Goal: Check status: Check status

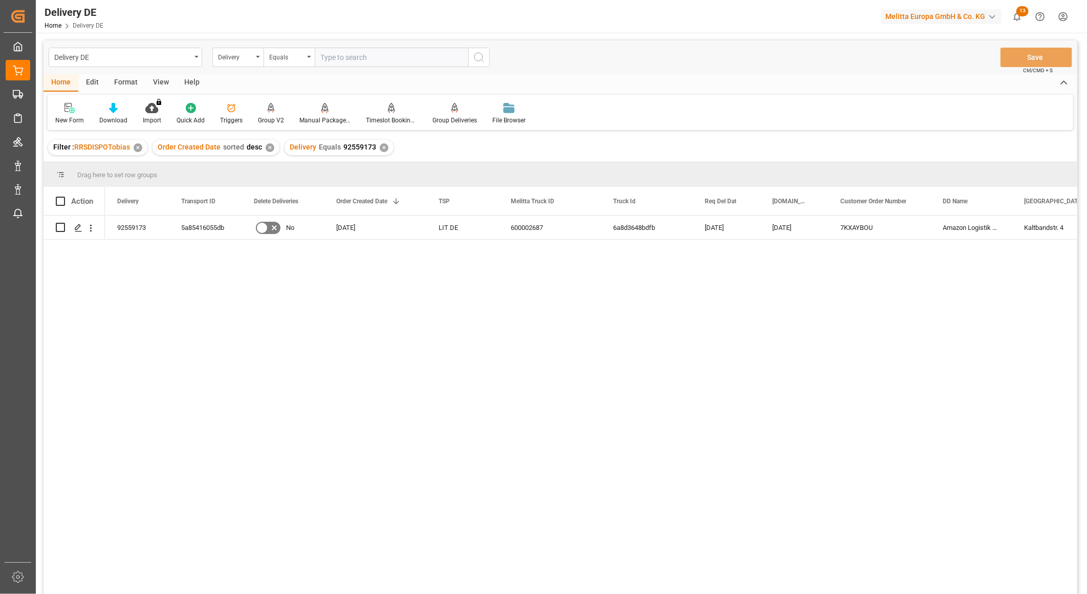
click at [335, 50] on input "text" at bounding box center [392, 57] width 154 height 19
paste input "92561180"
type input "92561180"
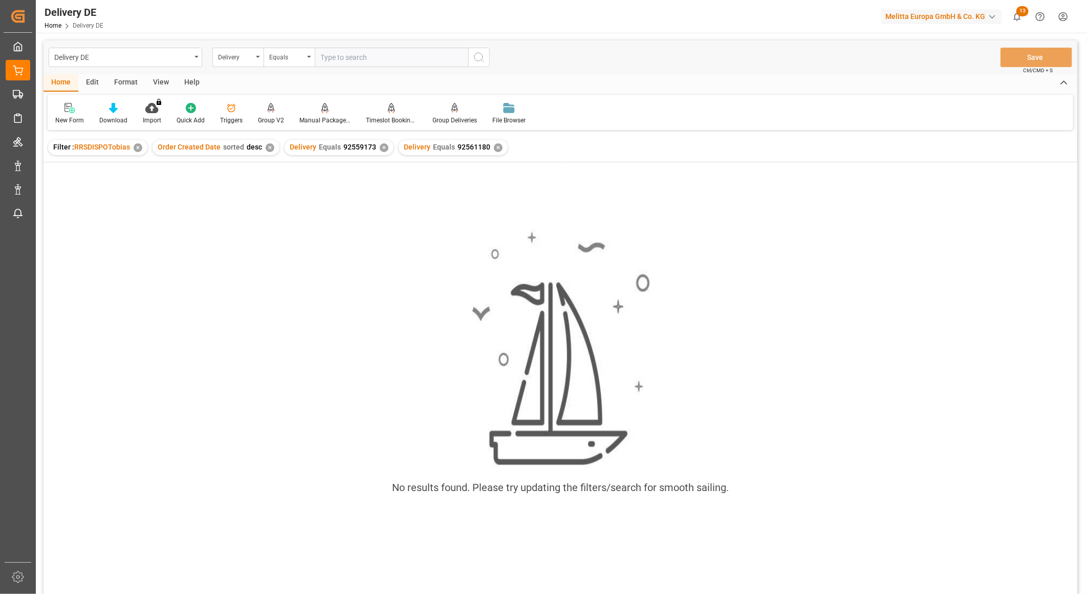
click at [382, 150] on div "✕" at bounding box center [384, 147] width 9 height 9
